Goal: Navigation & Orientation: Find specific page/section

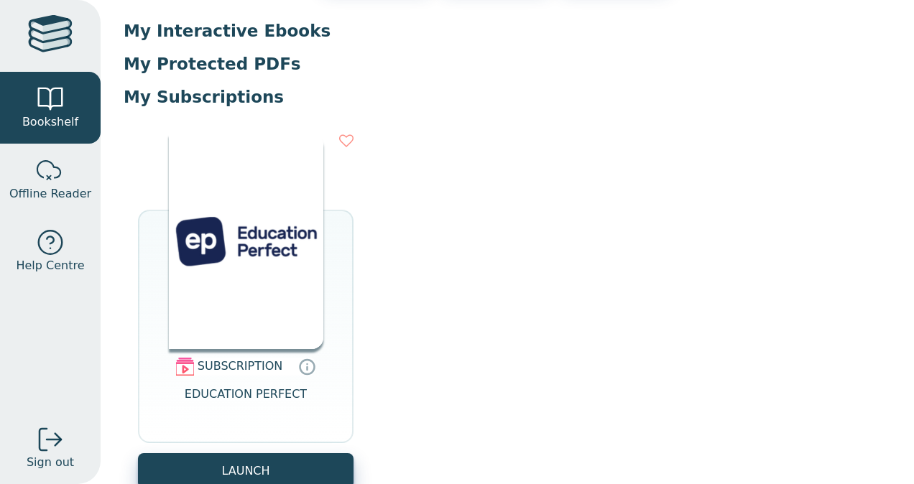
scroll to position [208, 0]
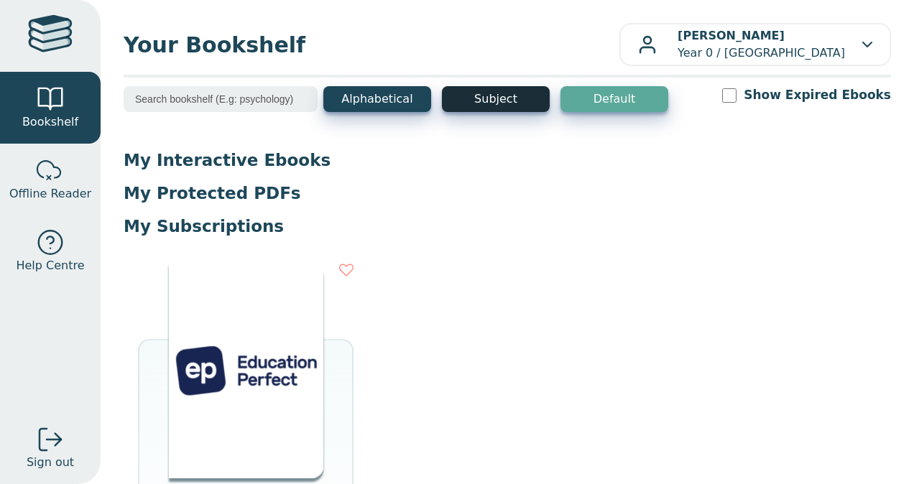
click at [512, 102] on button "Subject" at bounding box center [496, 99] width 108 height 26
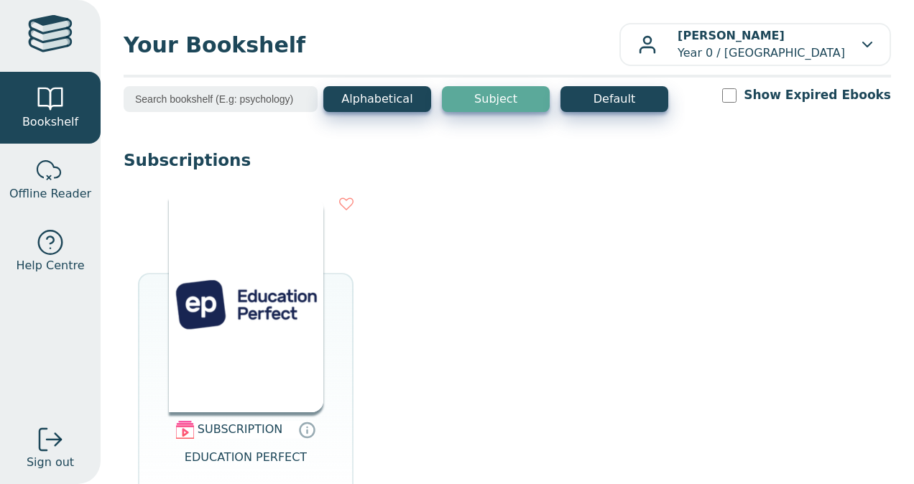
click at [737, 91] on input "Show Expired Ebooks" at bounding box center [729, 95] width 14 height 14
checkbox input "true"
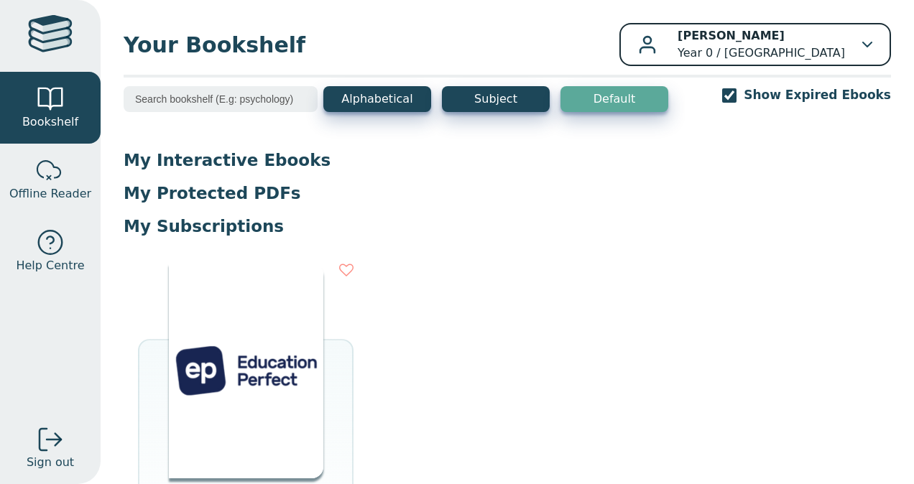
click at [682, 62] on button "Lachlan Gibson Year 0 / Rowville Secondary College" at bounding box center [756, 44] width 272 height 43
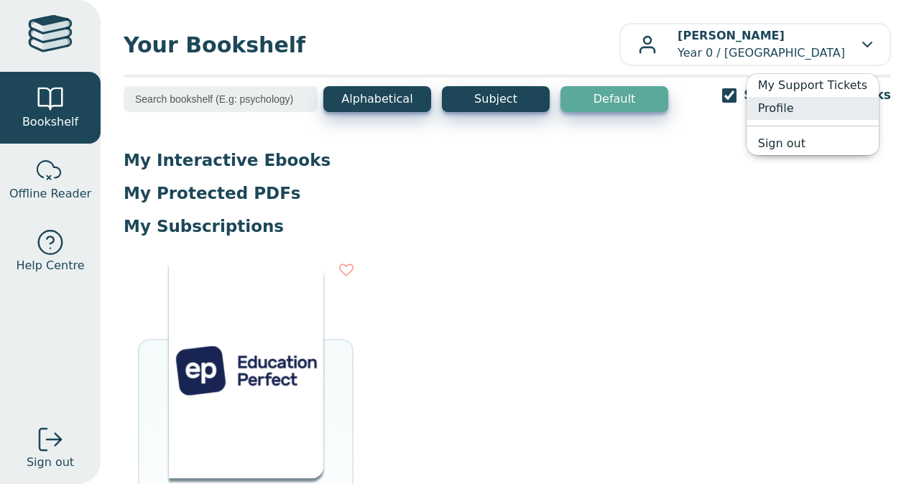
click at [804, 106] on link "Profile" at bounding box center [813, 108] width 132 height 23
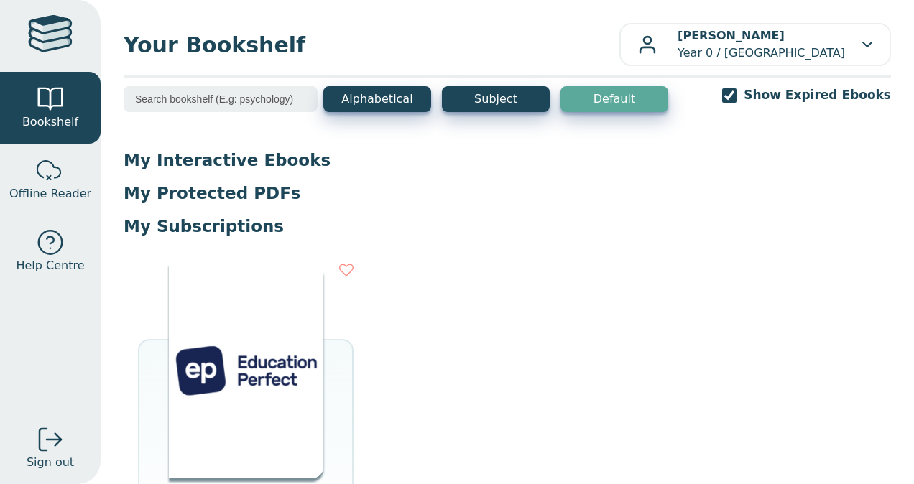
click at [804, 106] on div "Alphabetical Subject Default Show Expired Ebooks" at bounding box center [508, 108] width 768 height 45
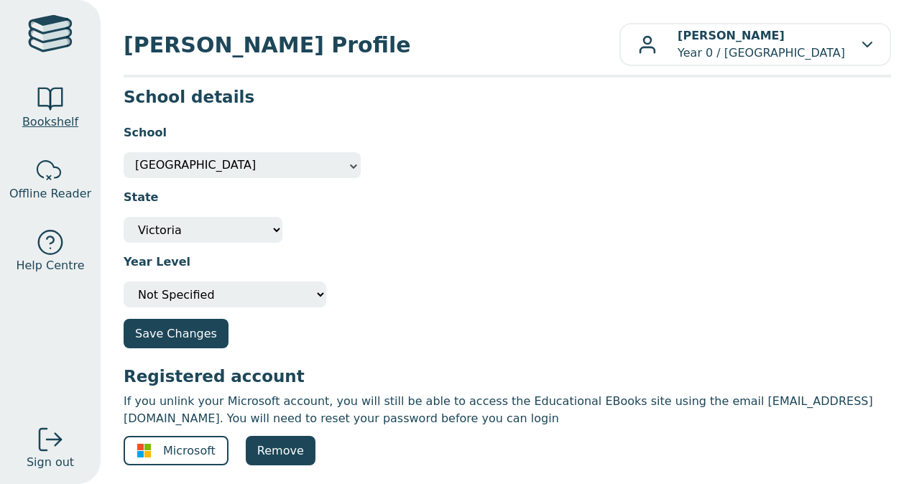
click at [36, 98] on div at bounding box center [50, 99] width 29 height 29
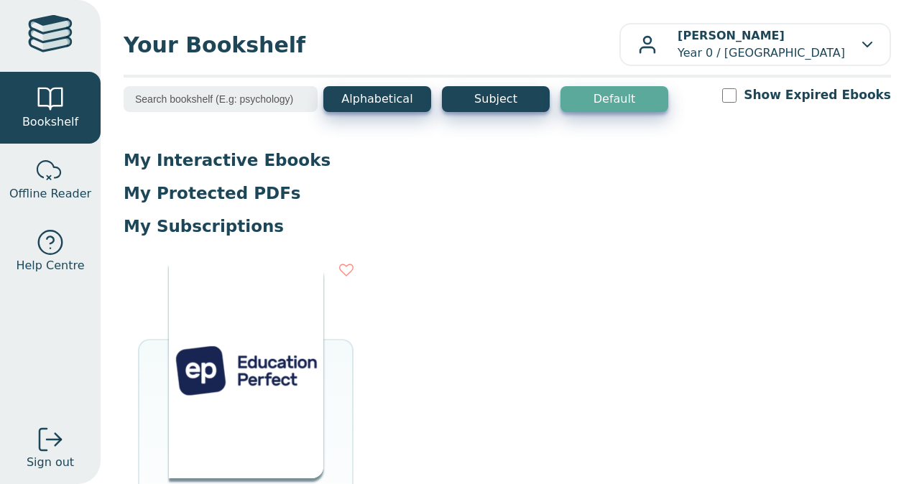
click at [205, 203] on p "My Protected PDFs" at bounding box center [508, 194] width 768 height 22
click at [75, 185] on span "Offline Reader" at bounding box center [50, 193] width 82 height 17
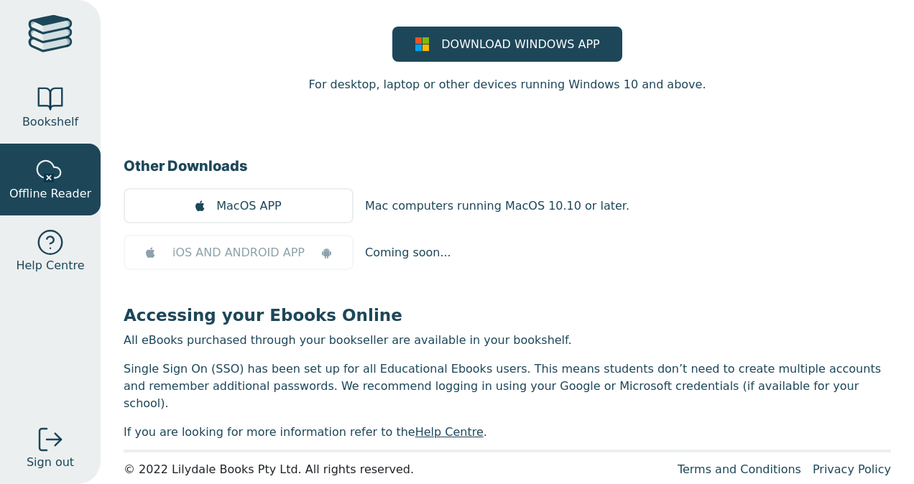
scroll to position [154, 0]
